Goal: Task Accomplishment & Management: Use online tool/utility

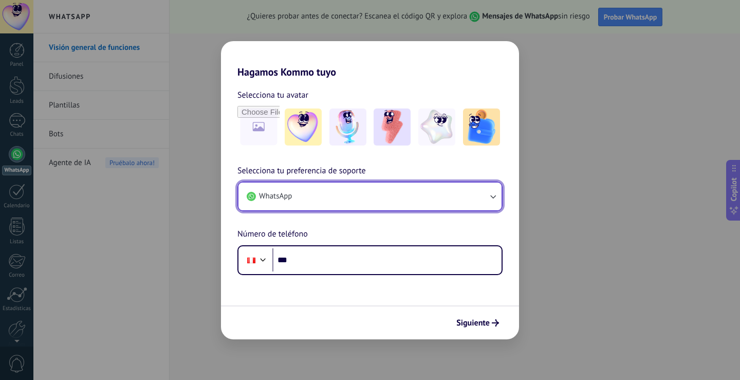
click at [440, 199] on button "WhatsApp" at bounding box center [369, 196] width 263 height 28
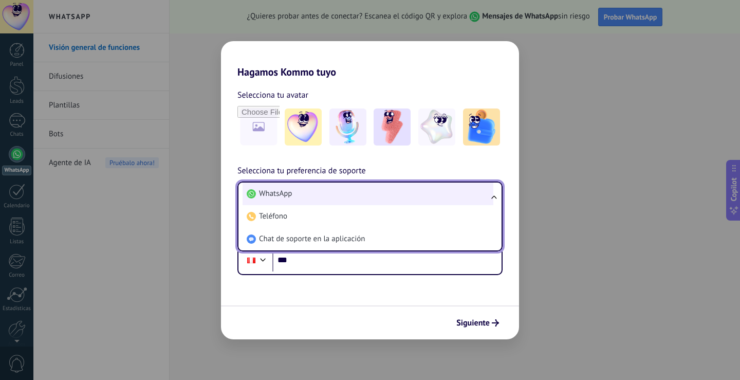
click at [409, 194] on li "WhatsApp" at bounding box center [367, 193] width 251 height 23
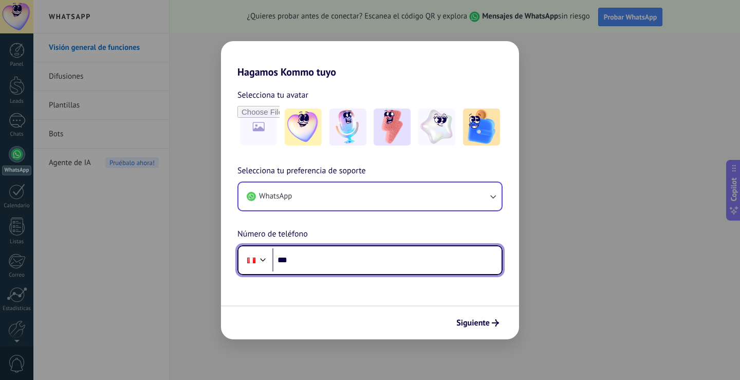
click at [353, 252] on input "***" at bounding box center [386, 260] width 229 height 24
type input "**********"
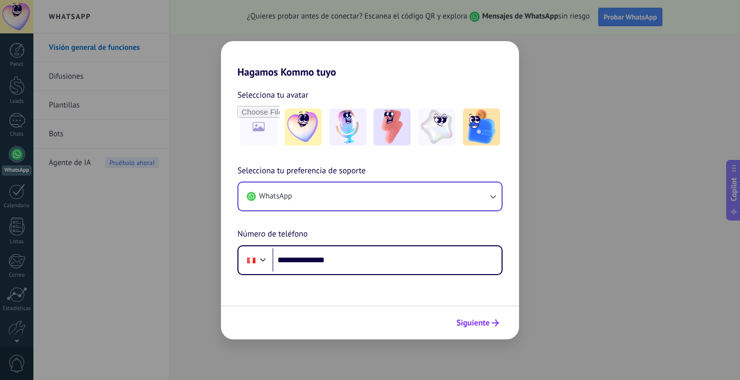
click at [477, 320] on span "Siguiente" at bounding box center [472, 322] width 33 height 7
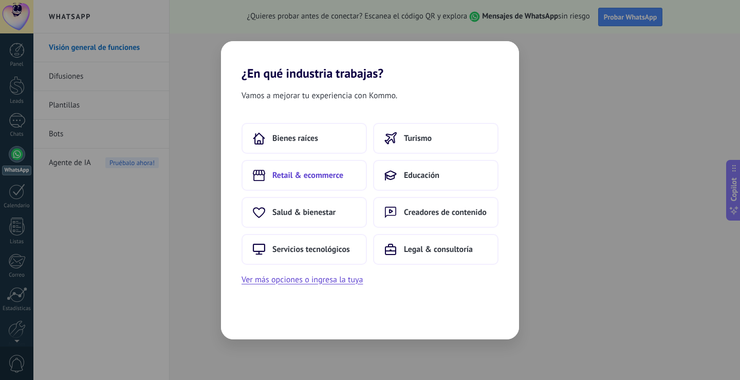
click at [335, 170] on span "Retail & ecommerce" at bounding box center [307, 175] width 71 height 10
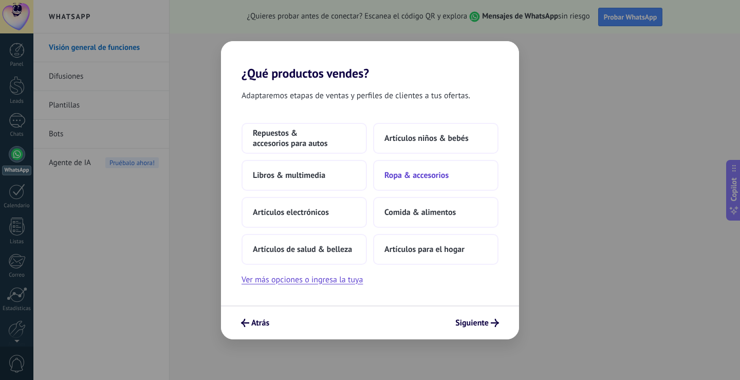
click at [393, 175] on span "Ropa & accesorios" at bounding box center [416, 175] width 64 height 10
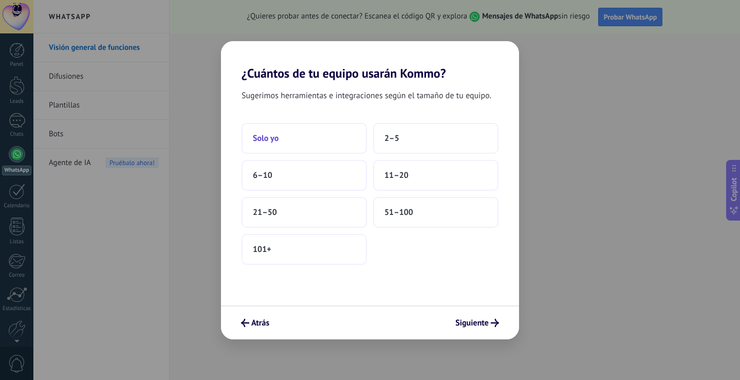
click at [329, 143] on button "Solo yo" at bounding box center [303, 138] width 125 height 31
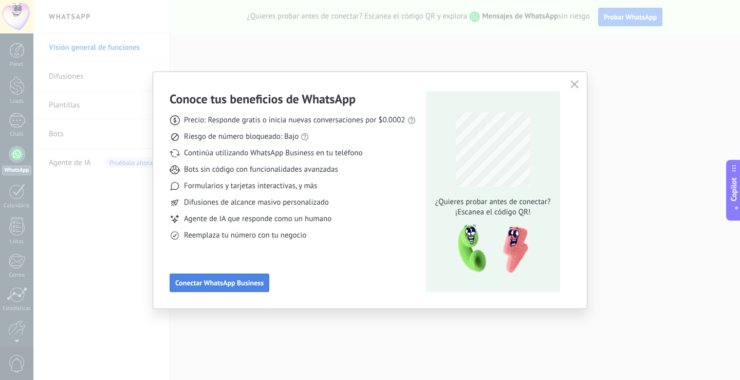
click at [227, 282] on span "Conectar WhatsApp Business" at bounding box center [219, 282] width 88 height 7
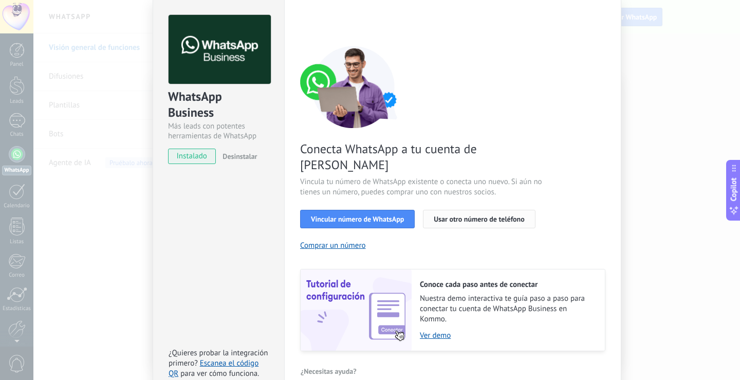
scroll to position [42, 0]
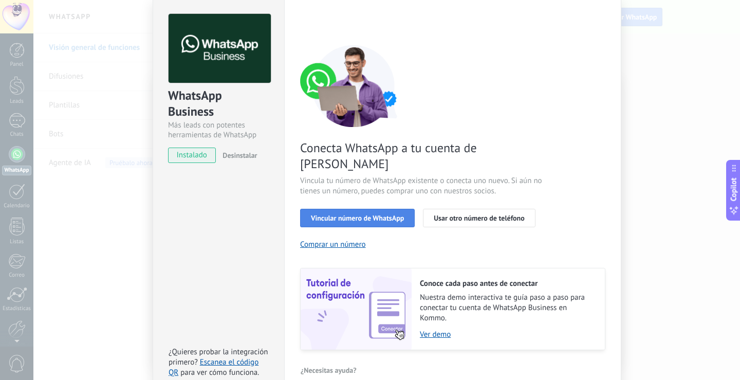
click at [386, 214] on span "Vincular número de WhatsApp" at bounding box center [357, 217] width 93 height 7
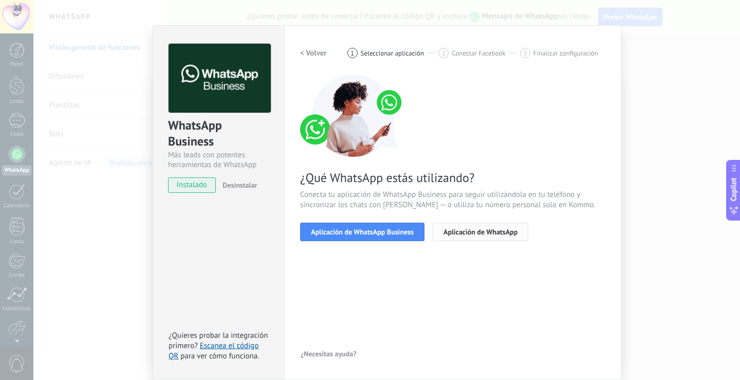
click at [469, 235] on span "Aplicación de WhatsApp" at bounding box center [480, 231] width 74 height 7
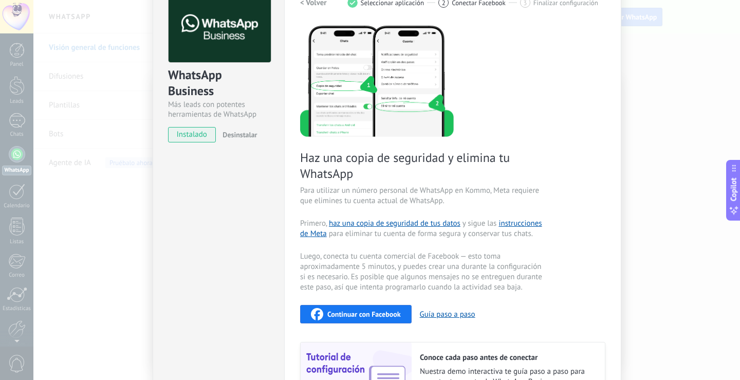
scroll to position [152, 0]
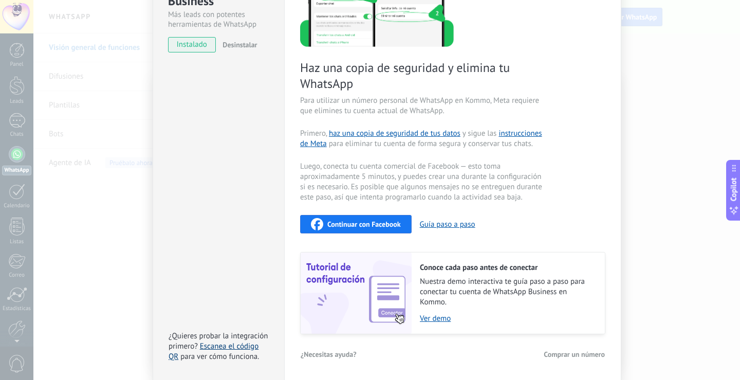
click at [220, 346] on link "Escanea el código QR" at bounding box center [214, 351] width 90 height 20
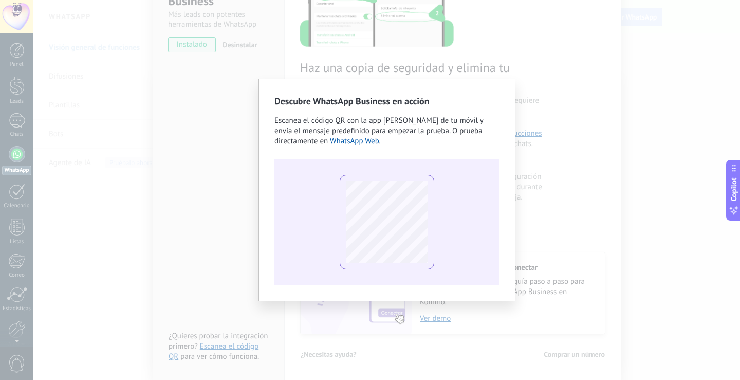
click at [531, 114] on div "Descubre WhatsApp Business en acción Escanea el código QR con la app [PERSON_NA…" at bounding box center [386, 190] width 706 height 380
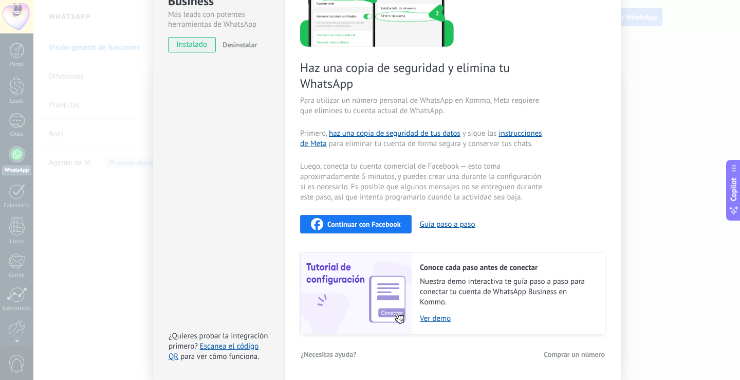
click at [614, 286] on div "Configuraciones Autorizaciones This tab logs the users who have granted integra…" at bounding box center [452, 132] width 337 height 495
click at [676, 251] on div "WhatsApp Business Más leads con potentes herramientas de WhatsApp instalado Des…" at bounding box center [386, 190] width 706 height 380
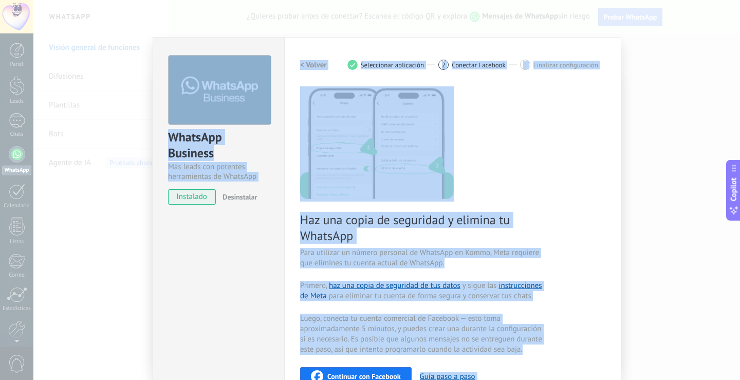
click at [676, 251] on div "WhatsApp Business Más leads con potentes herramientas de WhatsApp instalado Des…" at bounding box center [386, 190] width 706 height 380
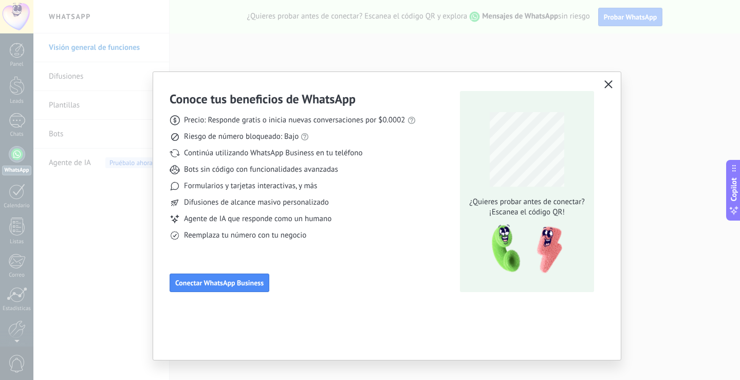
click at [612, 83] on button "button" at bounding box center [608, 85] width 13 height 14
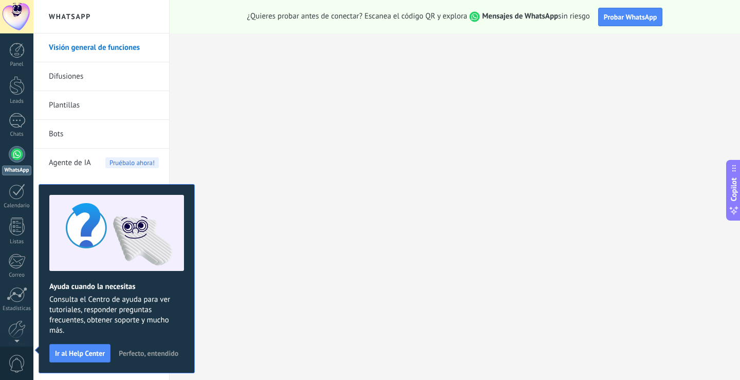
click at [125, 74] on link "Difusiones" at bounding box center [104, 76] width 110 height 29
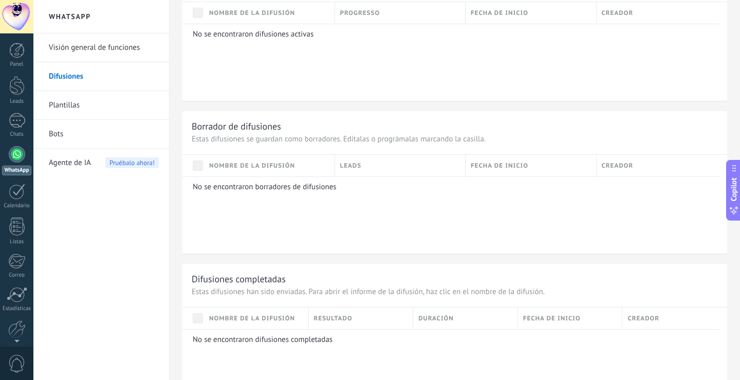
scroll to position [698, 0]
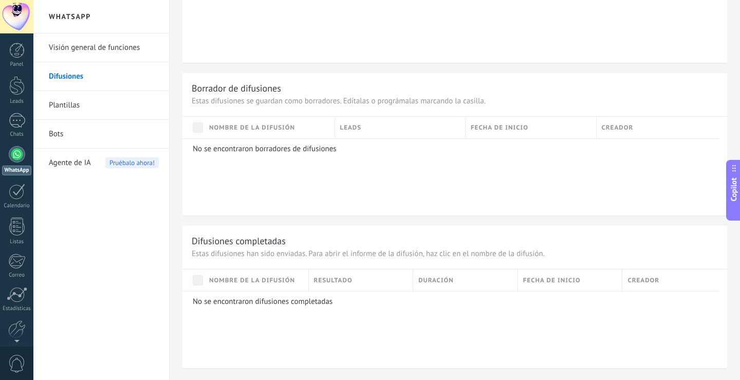
click at [108, 106] on link "Plantillas" at bounding box center [104, 105] width 110 height 29
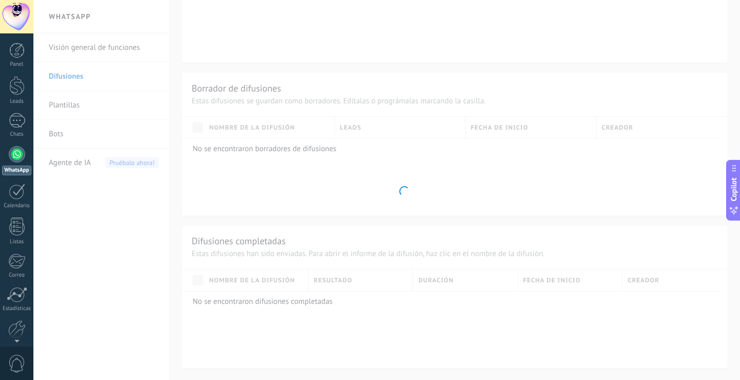
scroll to position [265, 0]
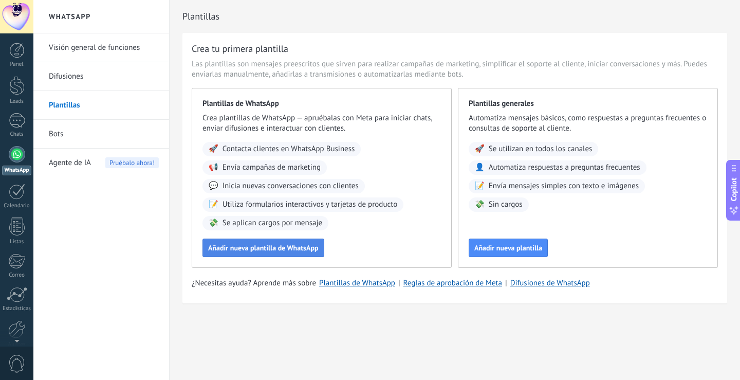
click at [282, 256] on button "Añadir nueva plantilla de WhatsApp" at bounding box center [263, 247] width 122 height 18
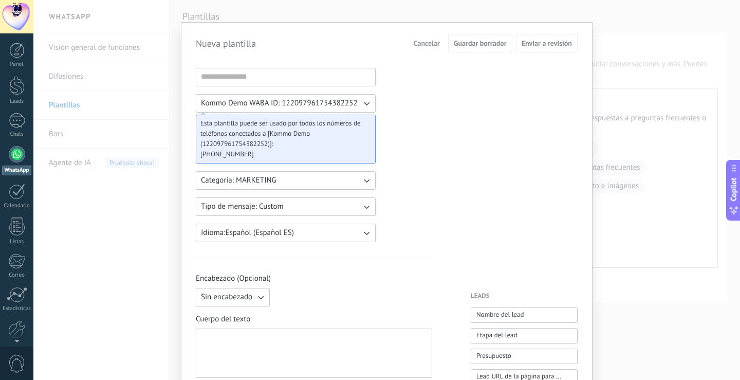
scroll to position [0, 0]
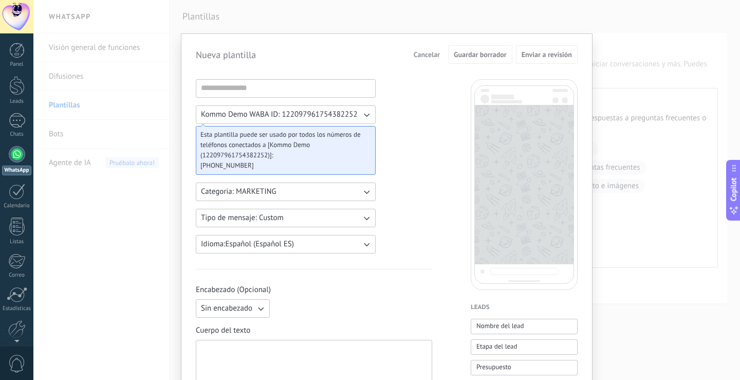
click at [269, 20] on div "Nueva plantilla Cancelar Guardar borrador Enviar a revisión Kommo Demo WABA ID:…" at bounding box center [386, 190] width 706 height 380
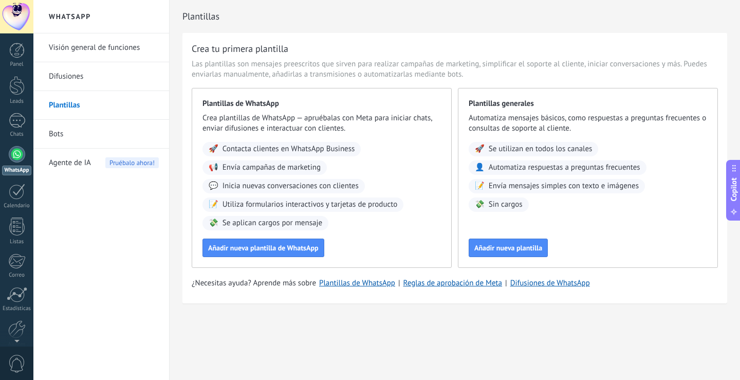
click at [94, 49] on link "Visión general de funciones" at bounding box center [104, 47] width 110 height 29
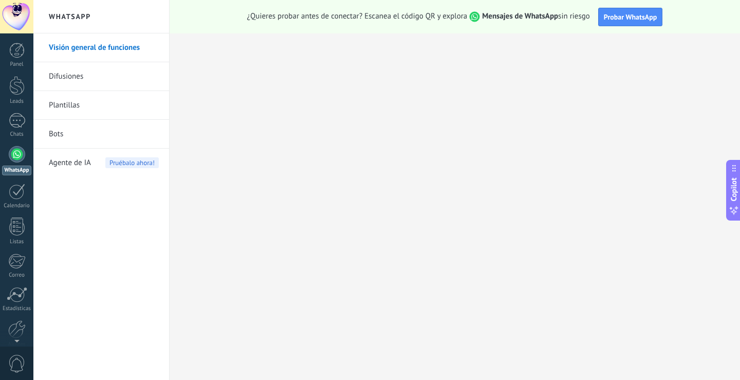
click at [101, 80] on link "Difusiones" at bounding box center [104, 76] width 110 height 29
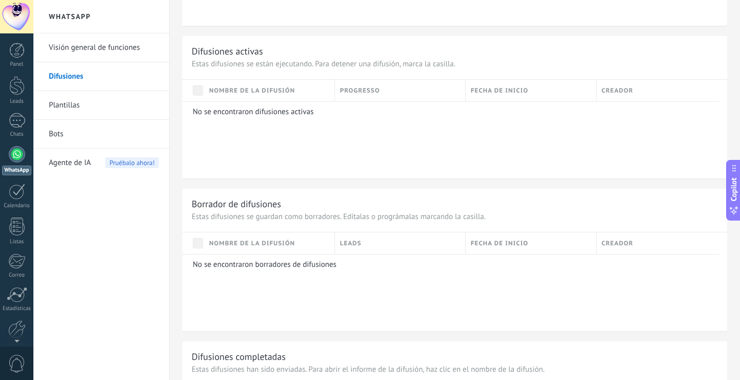
scroll to position [698, 0]
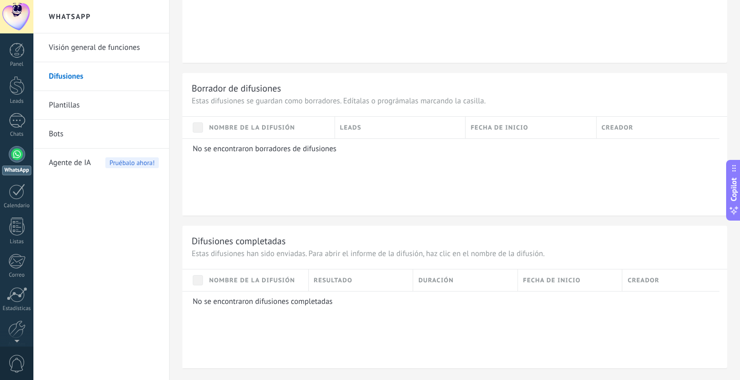
click at [13, 159] on div at bounding box center [17, 154] width 16 height 16
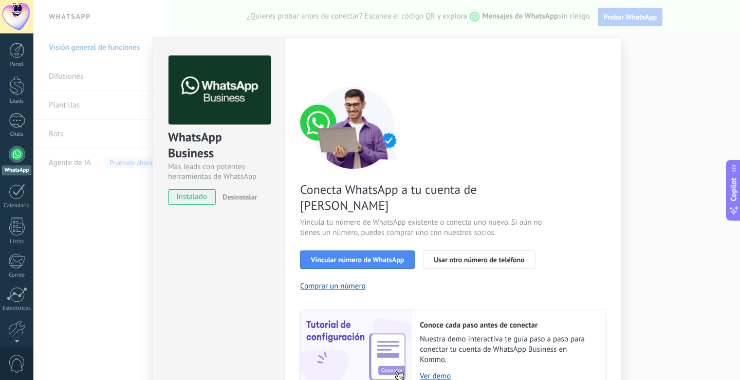
click at [659, 152] on div "WhatsApp Business Más leads con potentes herramientas de WhatsApp instalado Des…" at bounding box center [386, 190] width 706 height 380
click at [344, 250] on button "Vincular número de WhatsApp" at bounding box center [357, 259] width 115 height 18
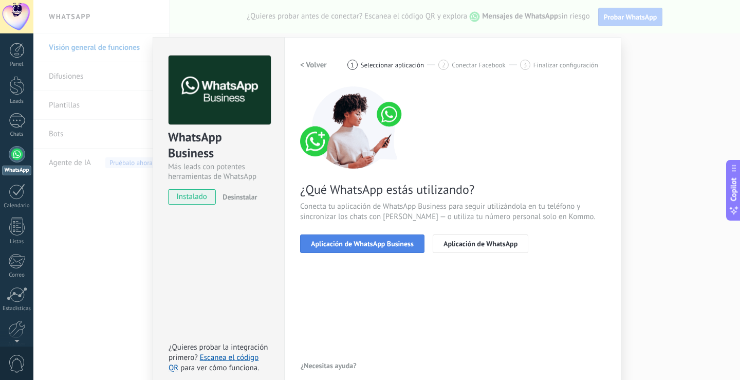
click at [380, 245] on span "Aplicación de WhatsApp Business" at bounding box center [362, 243] width 103 height 7
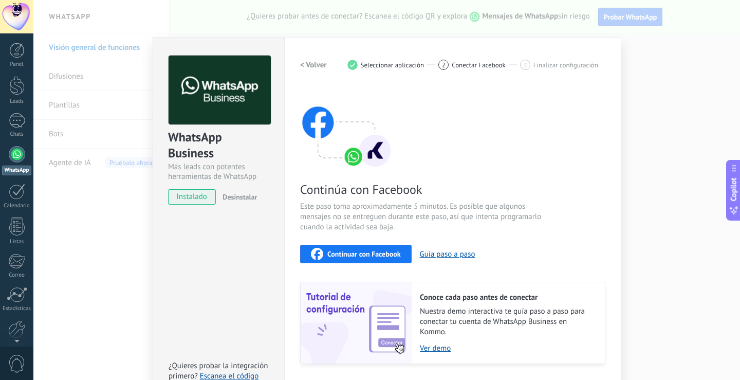
scroll to position [30, 0]
